Goal: Information Seeking & Learning: Learn about a topic

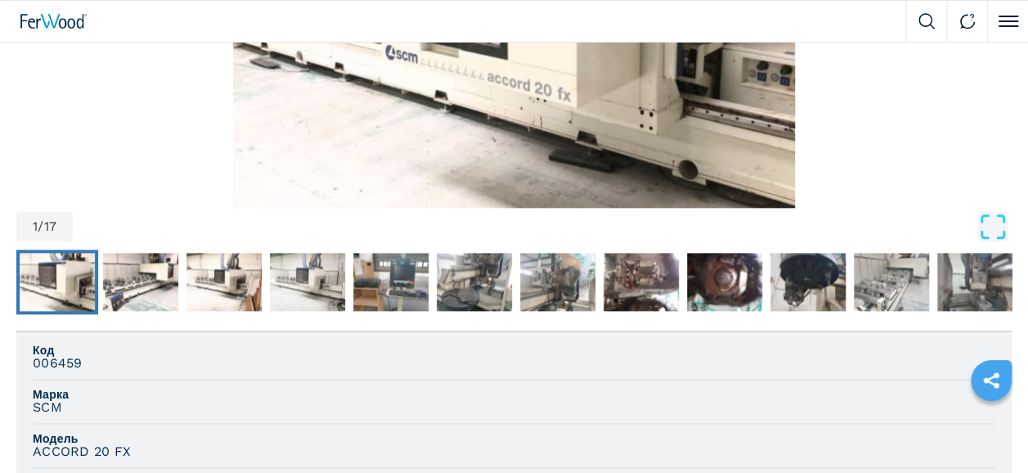
scroll to position [818, 0]
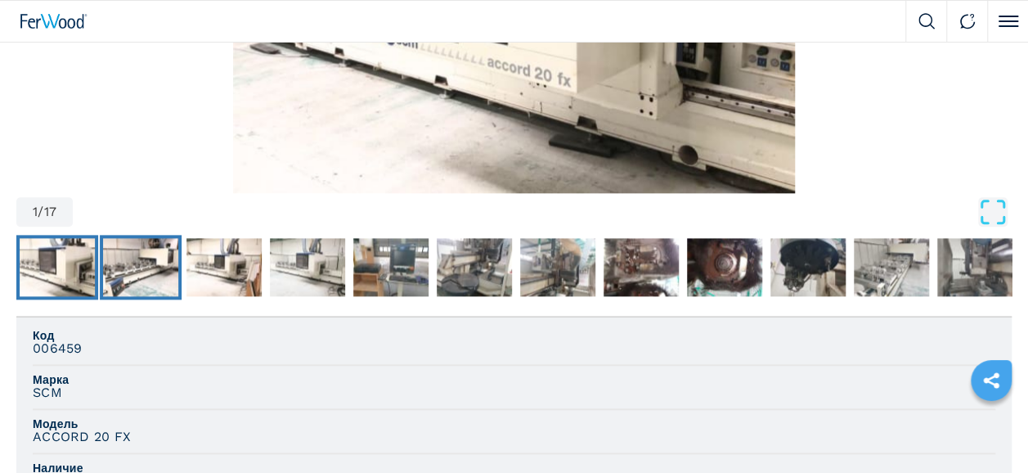
click at [110, 265] on img "Go to Slide 2" at bounding box center [140, 267] width 75 height 59
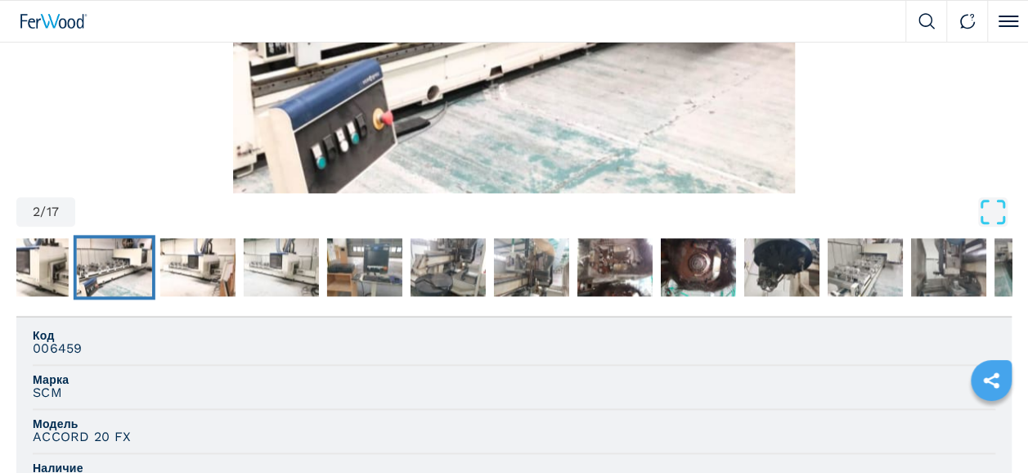
scroll to position [545, 0]
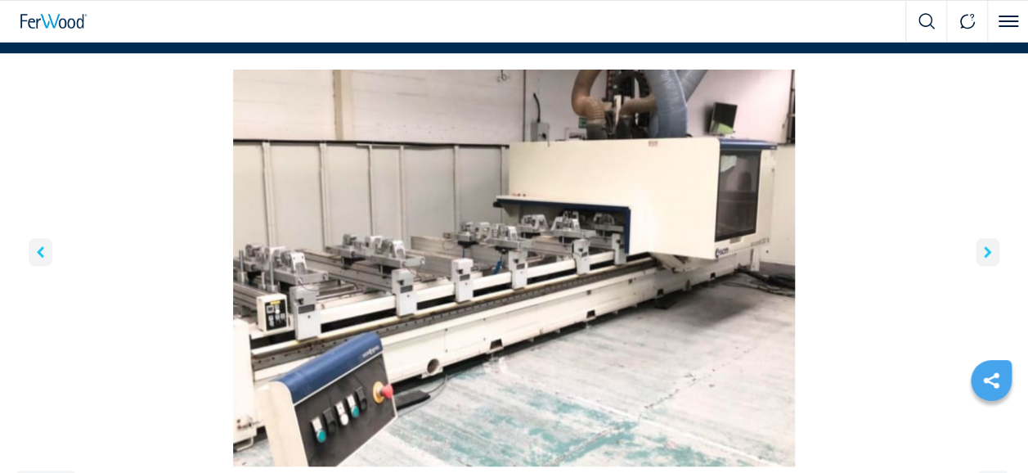
click at [986, 247] on icon "right-button" at bounding box center [987, 251] width 7 height 11
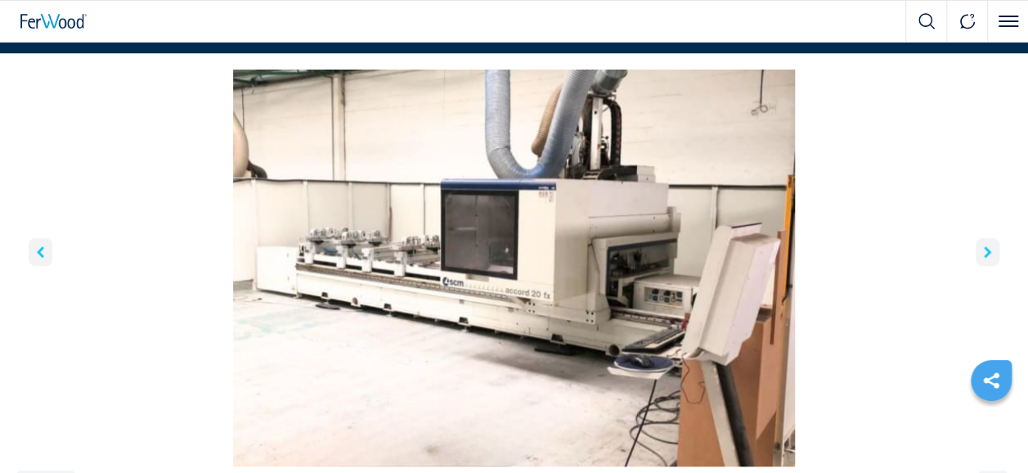
click at [986, 247] on icon "right-button" at bounding box center [987, 251] width 7 height 11
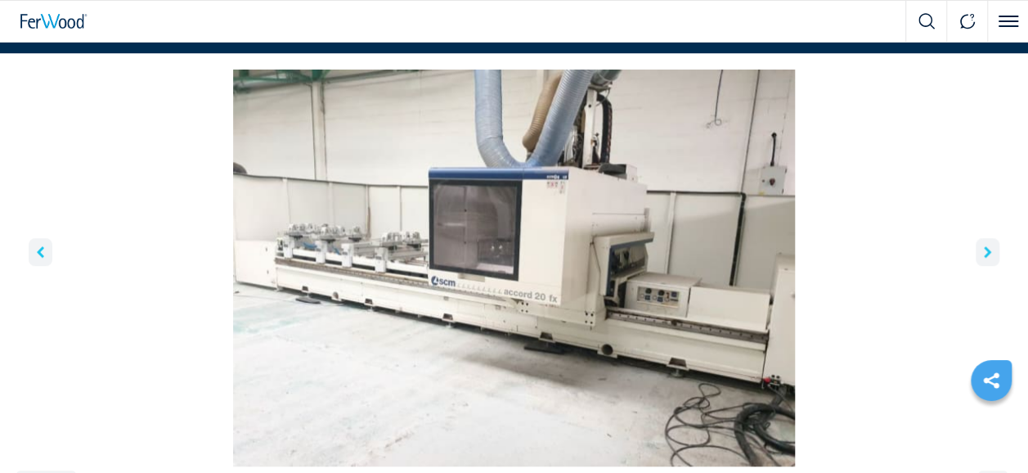
click at [986, 247] on icon "right-button" at bounding box center [987, 251] width 7 height 11
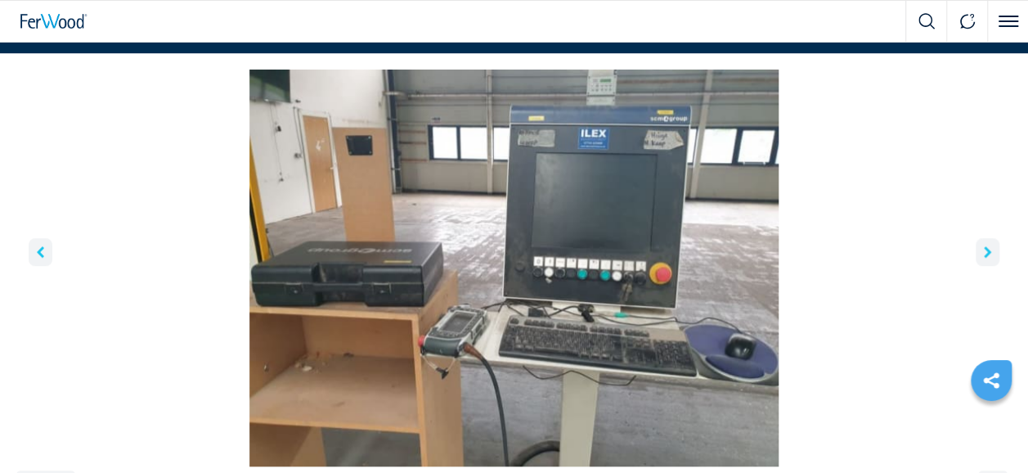
click at [986, 247] on icon "right-button" at bounding box center [987, 251] width 7 height 11
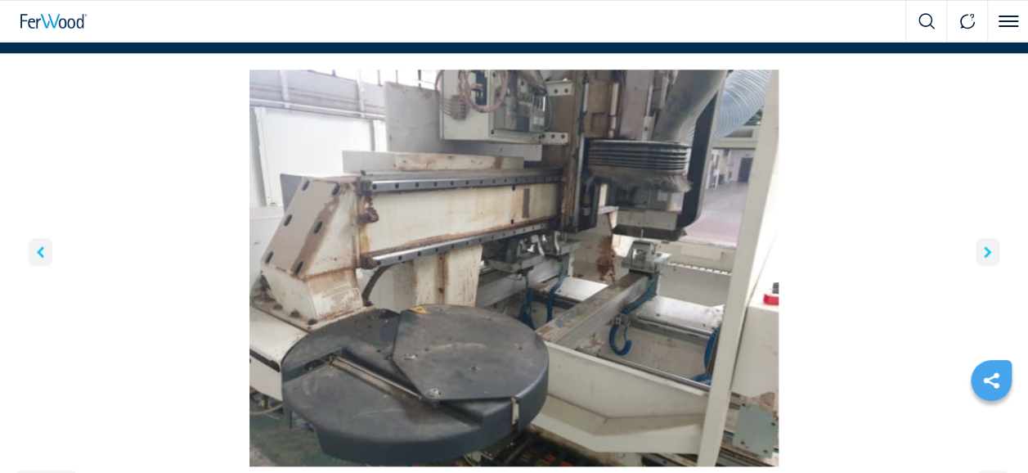
click at [986, 247] on icon "right-button" at bounding box center [987, 251] width 7 height 11
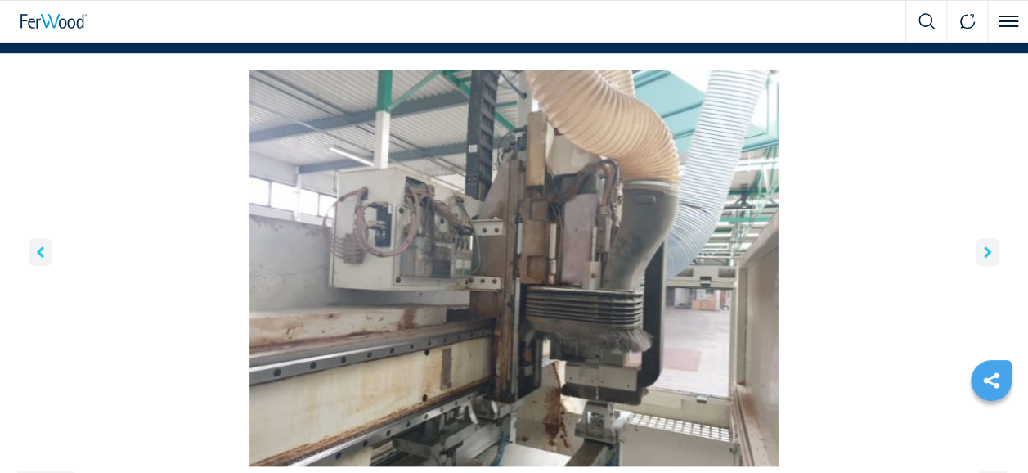
click at [986, 247] on icon "right-button" at bounding box center [987, 251] width 7 height 11
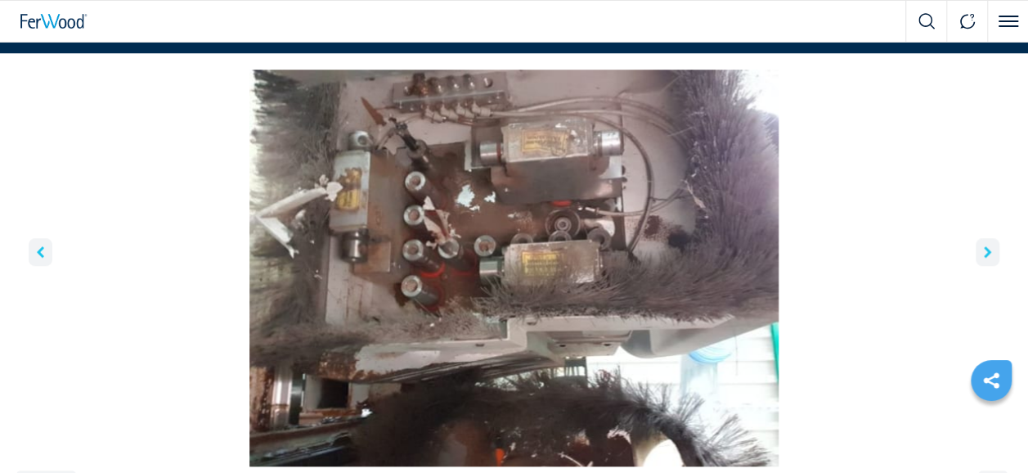
click at [986, 247] on icon "right-button" at bounding box center [987, 251] width 7 height 11
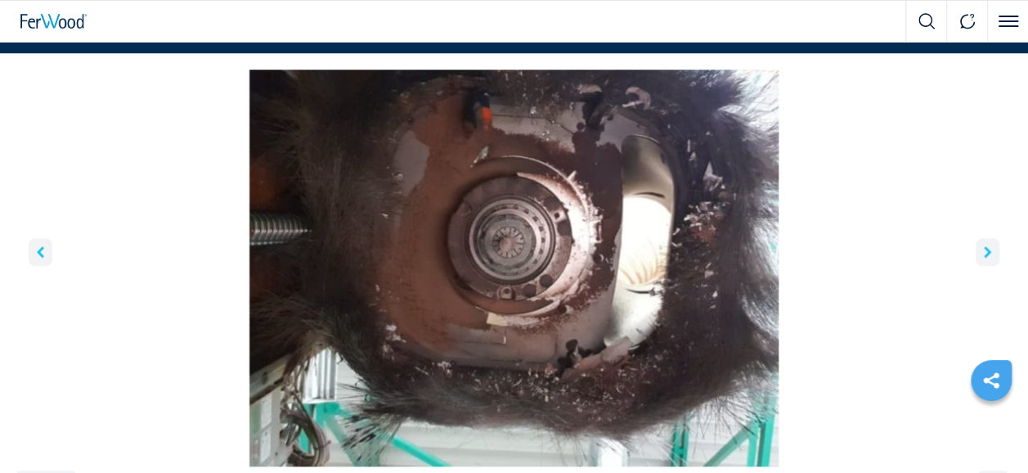
click at [986, 247] on icon "right-button" at bounding box center [987, 251] width 7 height 11
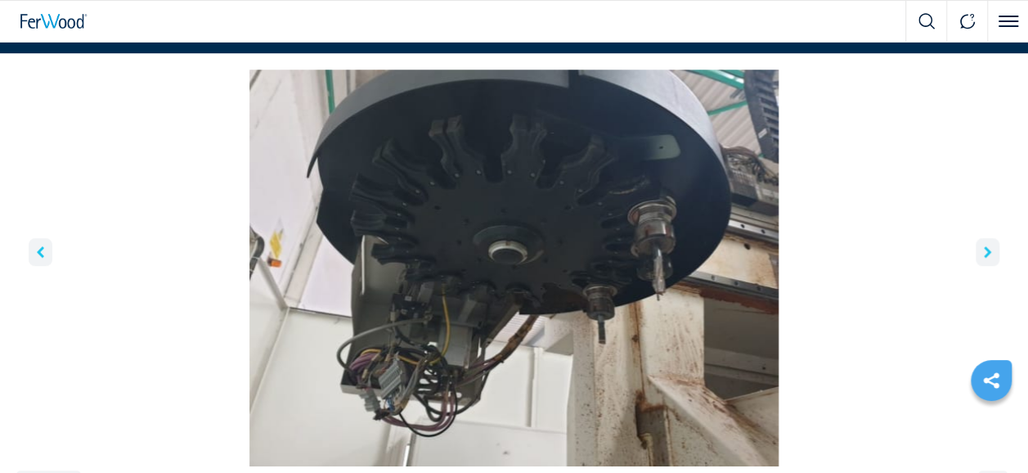
click at [986, 247] on icon "right-button" at bounding box center [987, 251] width 7 height 11
